Goal: Information Seeking & Learning: Compare options

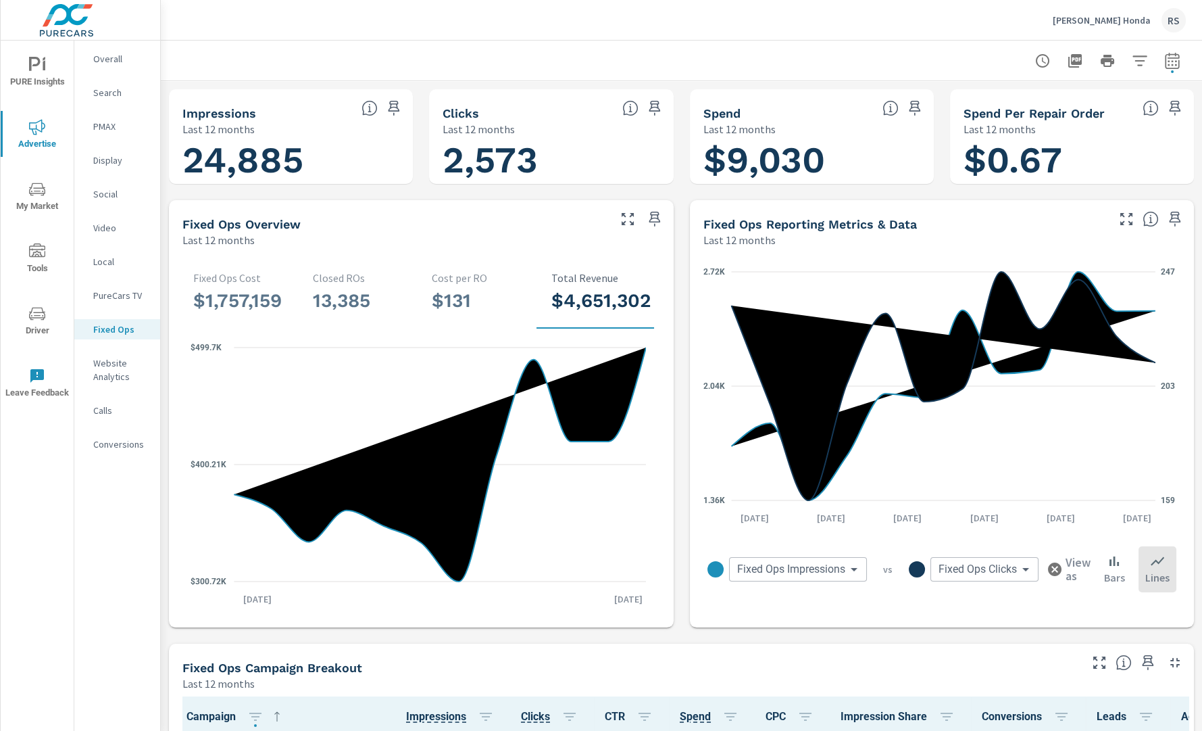
click at [1116, 15] on p "[PERSON_NAME] Honda" at bounding box center [1102, 20] width 98 height 12
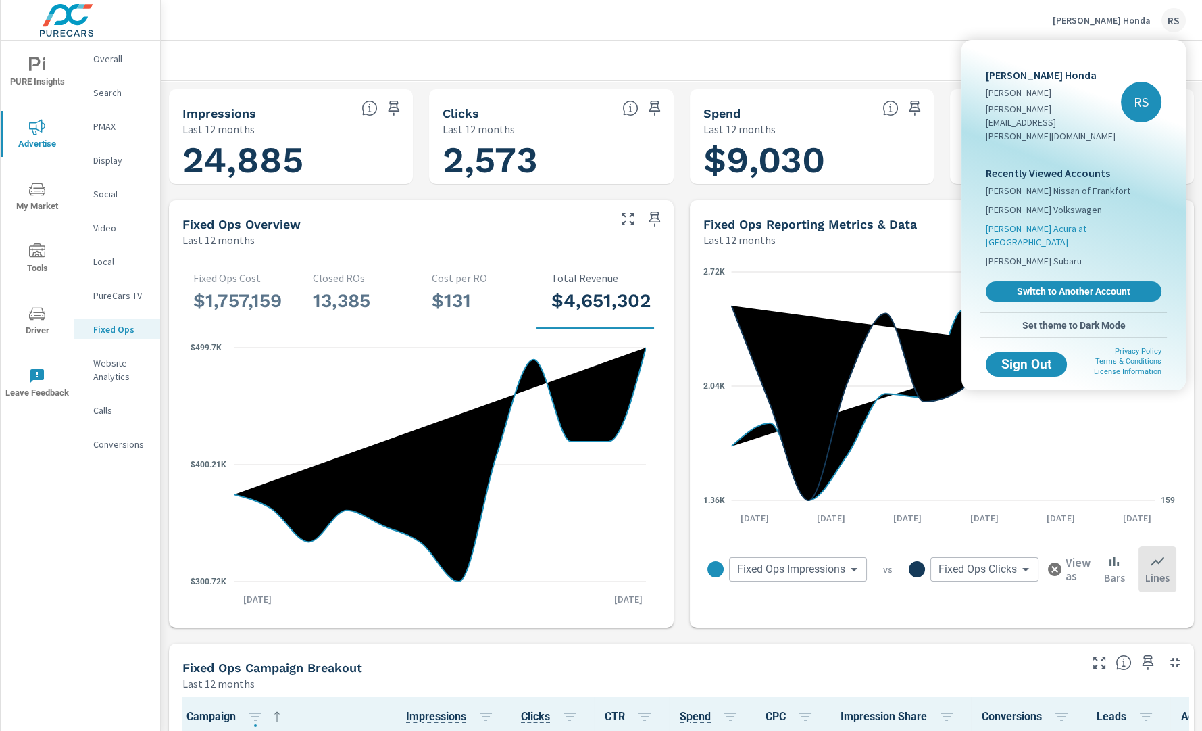
click at [1051, 222] on span "[PERSON_NAME] Acura at [GEOGRAPHIC_DATA]" at bounding box center [1074, 235] width 176 height 27
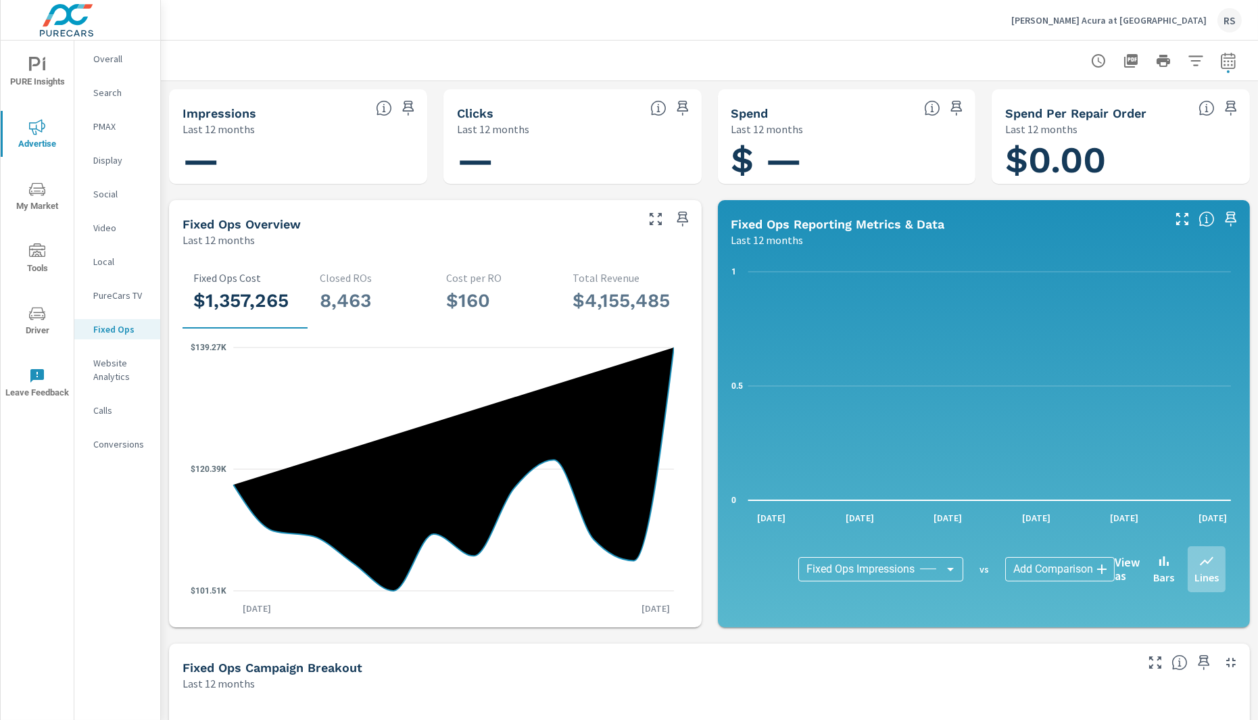
click at [115, 55] on p "Overall" at bounding box center [121, 59] width 56 height 14
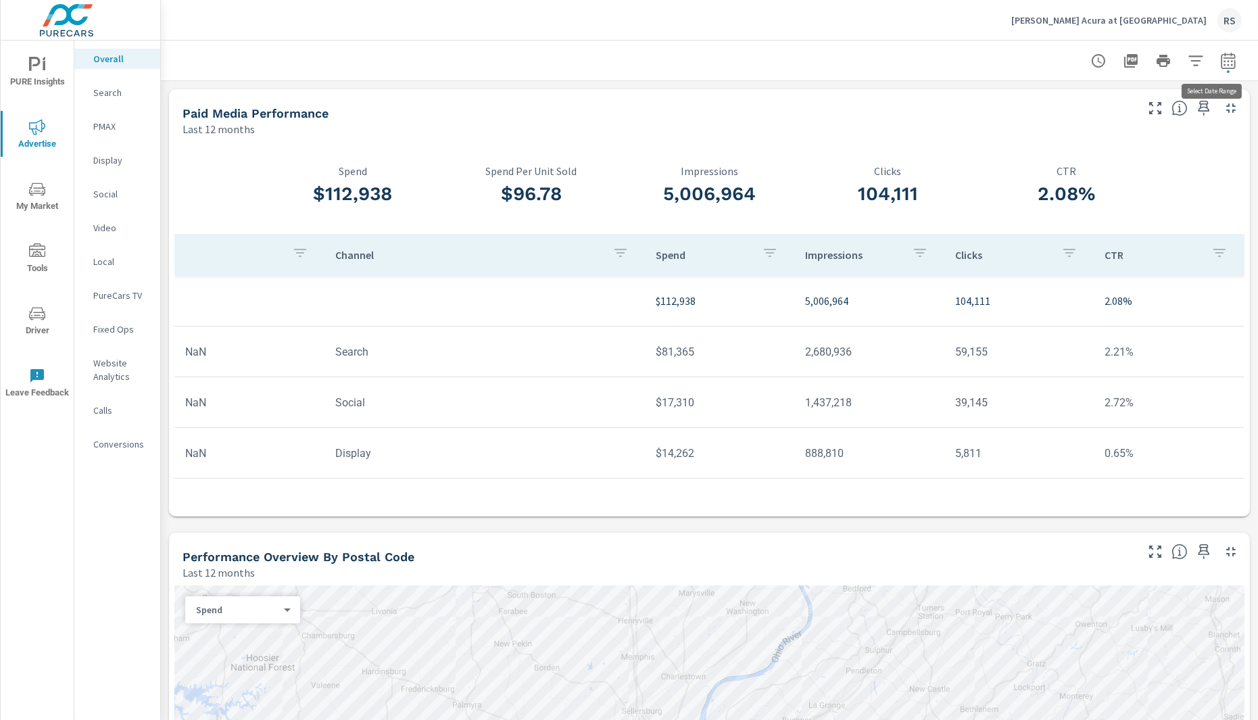
click at [1202, 62] on icon "button" at bounding box center [1228, 61] width 16 height 16
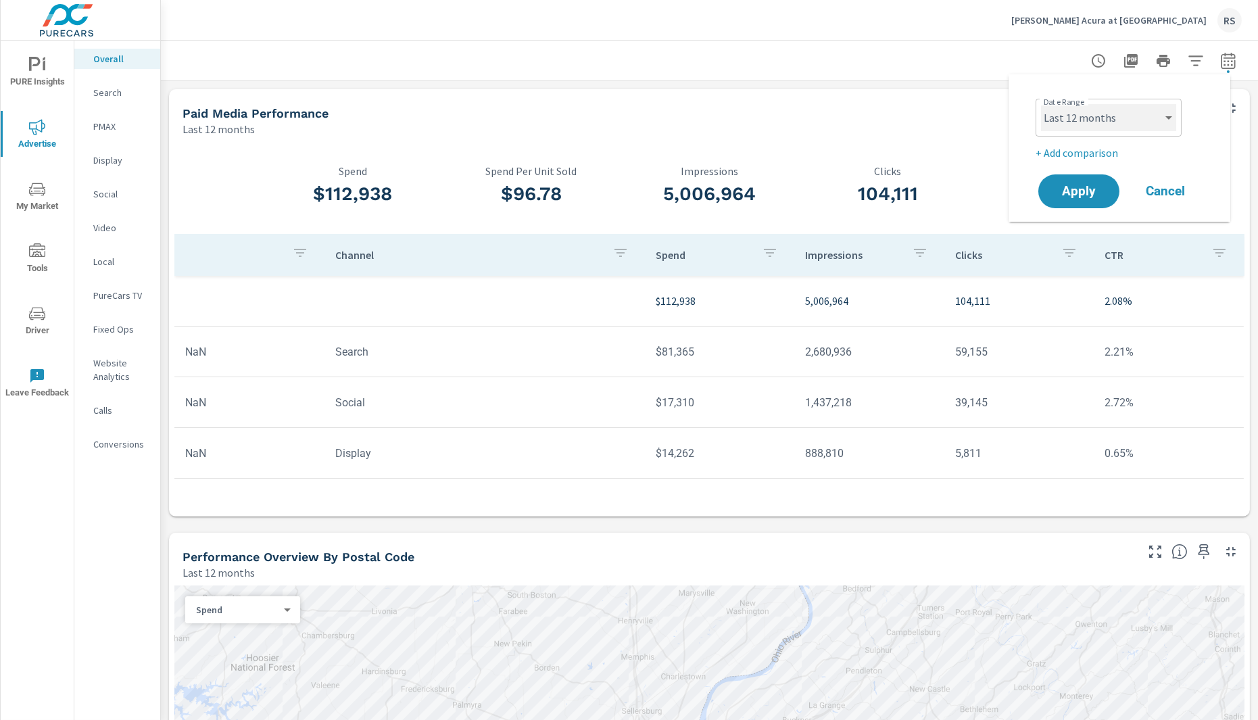
click at [1159, 123] on select "Custom [DATE] Last week Last 7 days Last 14 days Last 30 days Last 45 days Last…" at bounding box center [1108, 117] width 135 height 27
click at [1041, 104] on select "Custom [DATE] Last week Last 7 days Last 14 days Last 30 days Last 45 days Last…" at bounding box center [1108, 117] width 135 height 27
select select "Last month"
click at [1113, 147] on p "+ Add comparison" at bounding box center [1121, 153] width 173 height 16
select select "Previous period"
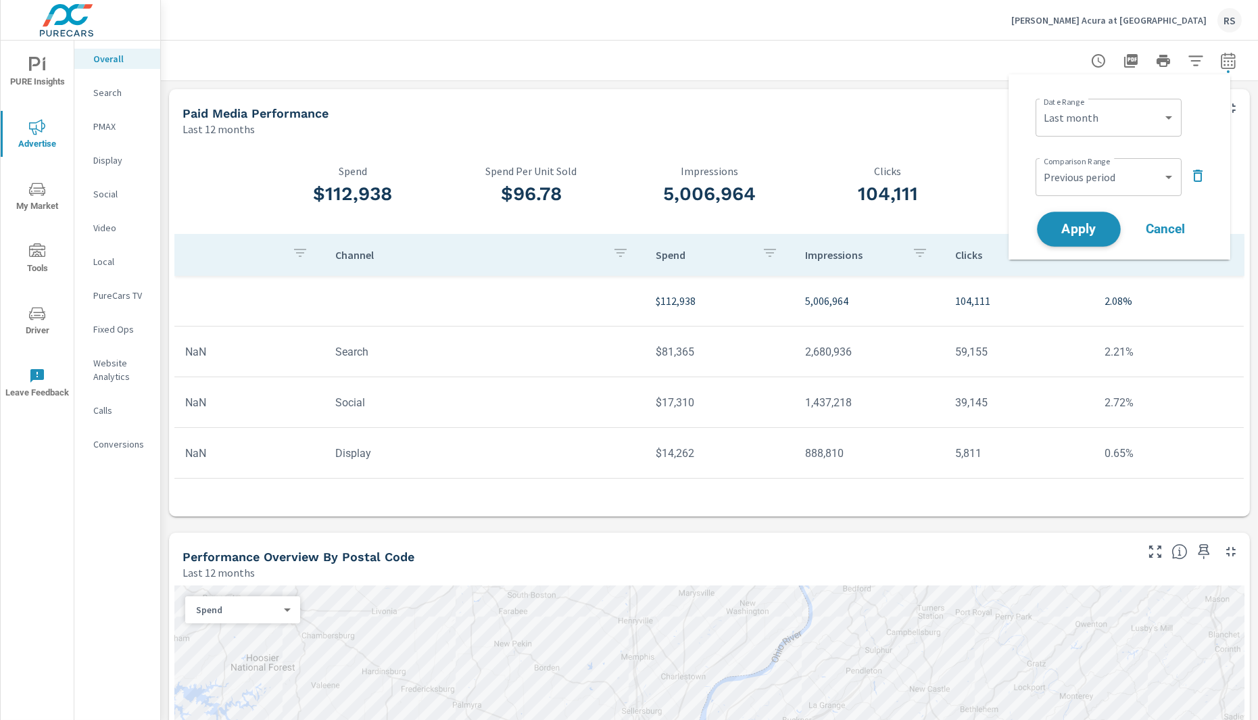
click at [1081, 226] on span "Apply" at bounding box center [1078, 229] width 55 height 13
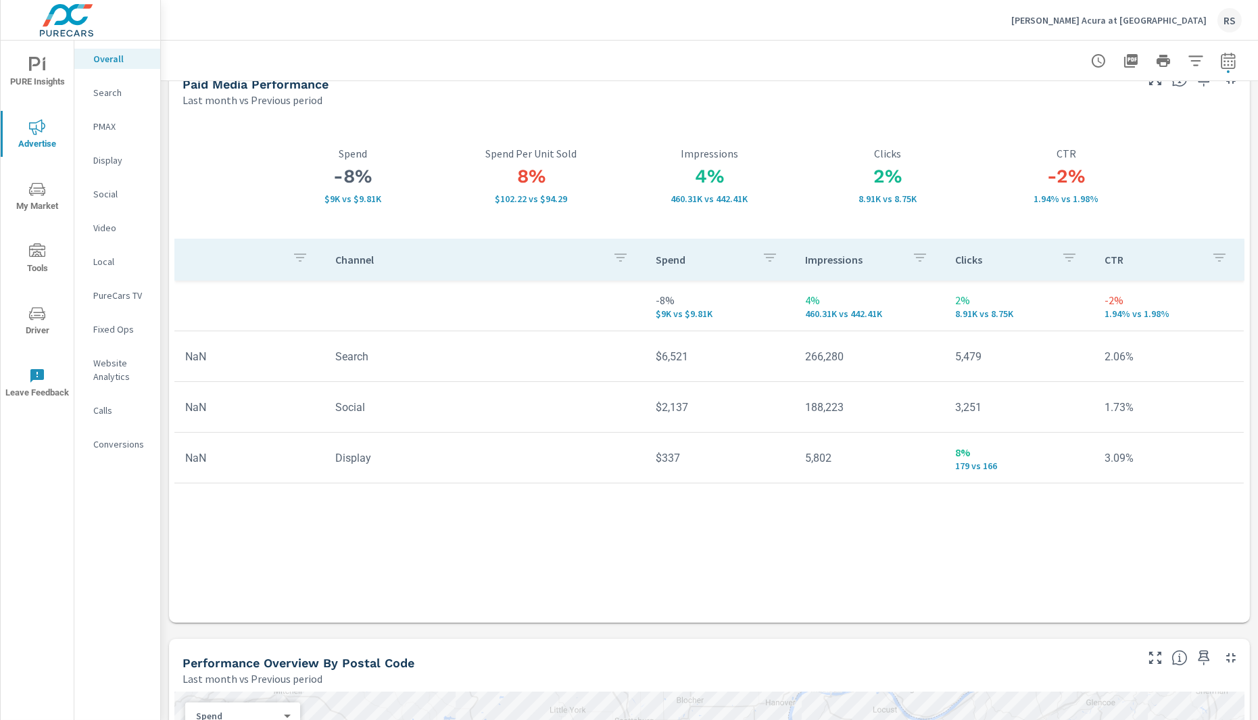
scroll to position [26, 0]
